Goal: Information Seeking & Learning: Learn about a topic

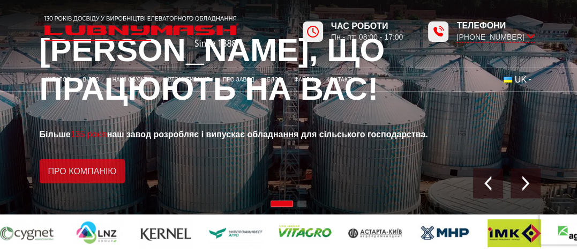
click at [113, 177] on link "Про компанію" at bounding box center [83, 171] width 86 height 24
click at [116, 176] on link "Про компанію" at bounding box center [83, 171] width 86 height 24
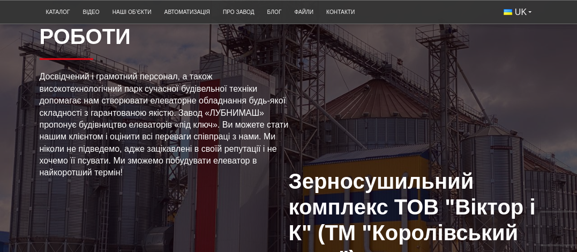
scroll to position [1769, 0]
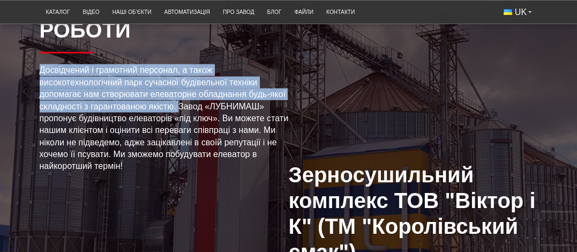
drag, startPoint x: 179, startPoint y: 120, endPoint x: 40, endPoint y: 88, distance: 141.8
click at [40, 88] on span "Досвідчений і грамотний персонал, а також високотехнологічний парк сучасної буд…" at bounding box center [164, 117] width 249 height 105
copy span "Досвідчений і грамотний персонал, а також високотехнологічний парк сучасної буд…"
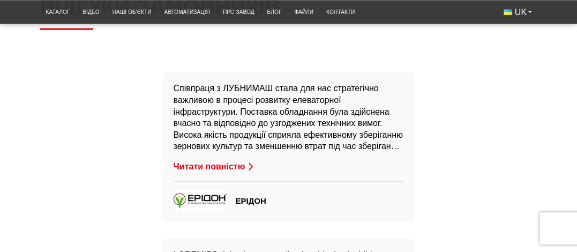
scroll to position [2198, 0]
